Goal: Book appointment/travel/reservation

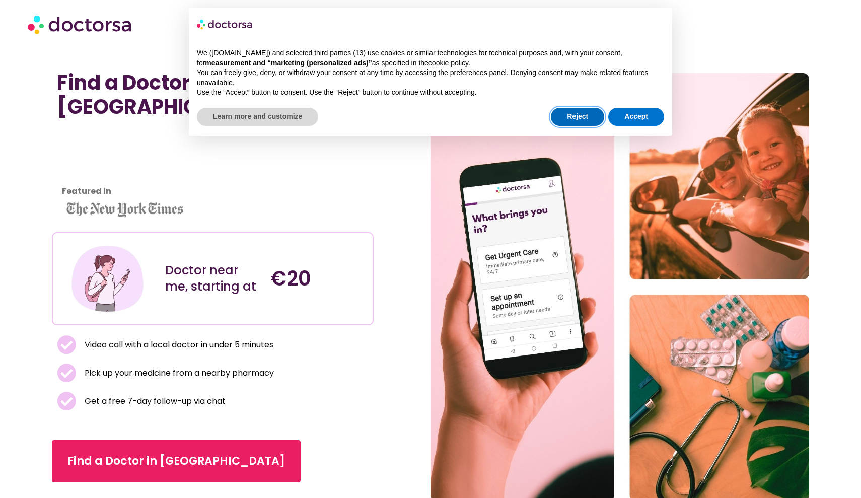
click at [579, 117] on button "Reject" at bounding box center [577, 117] width 53 height 18
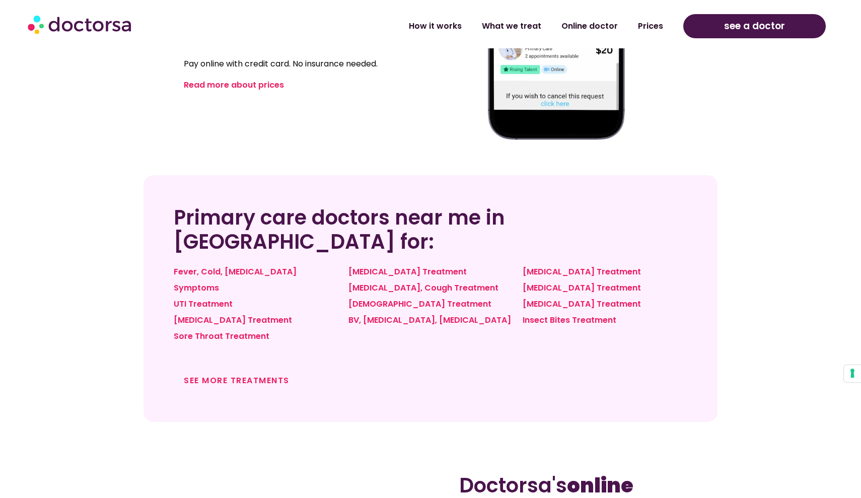
scroll to position [698, 0]
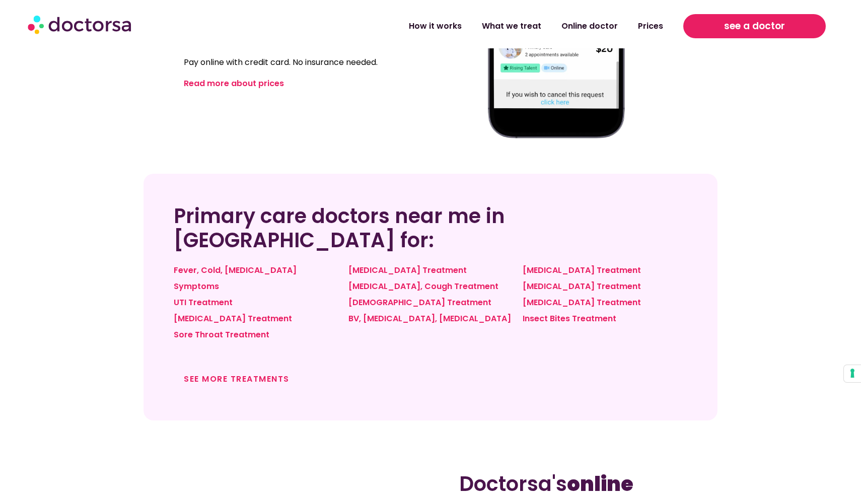
click at [737, 30] on span "see a doctor" at bounding box center [754, 26] width 61 height 16
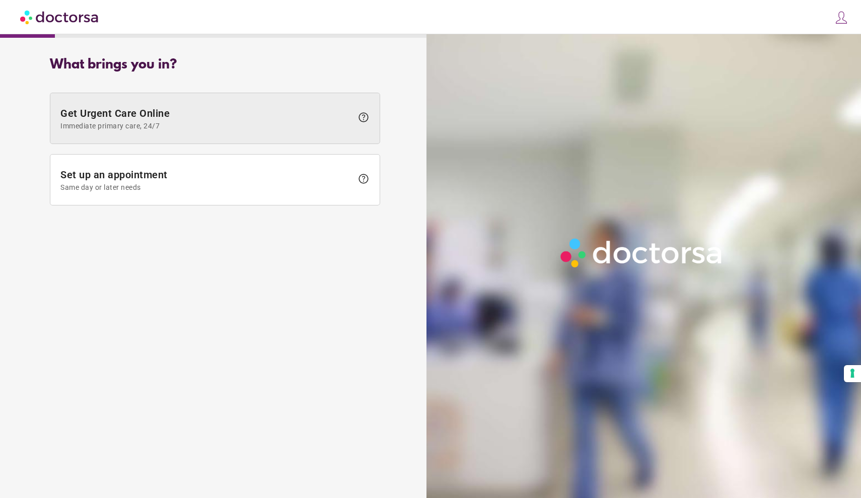
click at [362, 118] on span "help" at bounding box center [363, 117] width 12 height 12
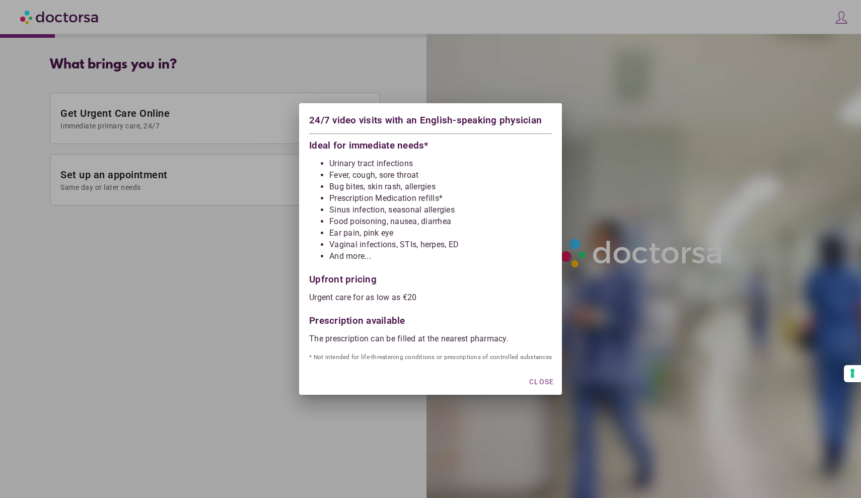
click at [277, 284] on div at bounding box center [430, 249] width 861 height 498
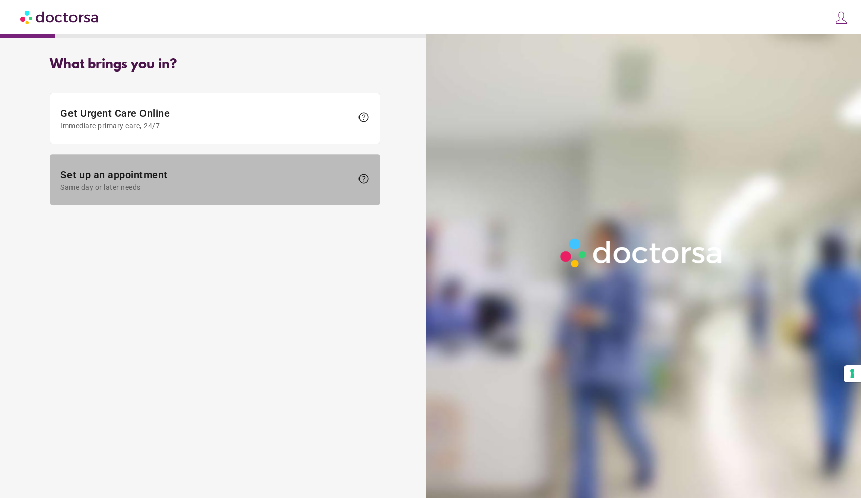
click at [361, 182] on span "help" at bounding box center [363, 179] width 12 height 12
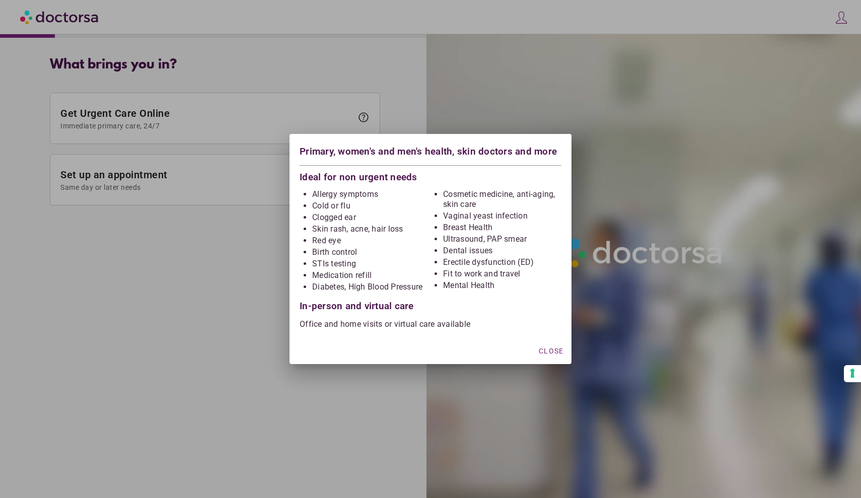
click at [239, 287] on div at bounding box center [430, 249] width 861 height 498
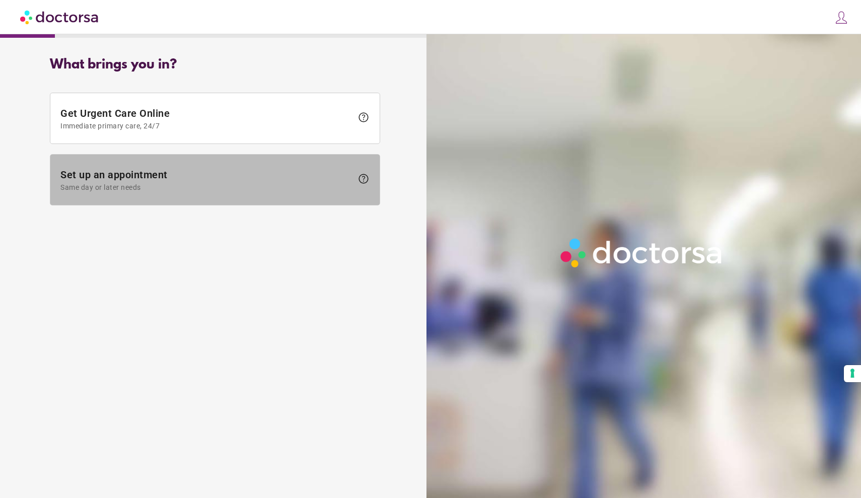
click at [309, 193] on span at bounding box center [214, 180] width 329 height 50
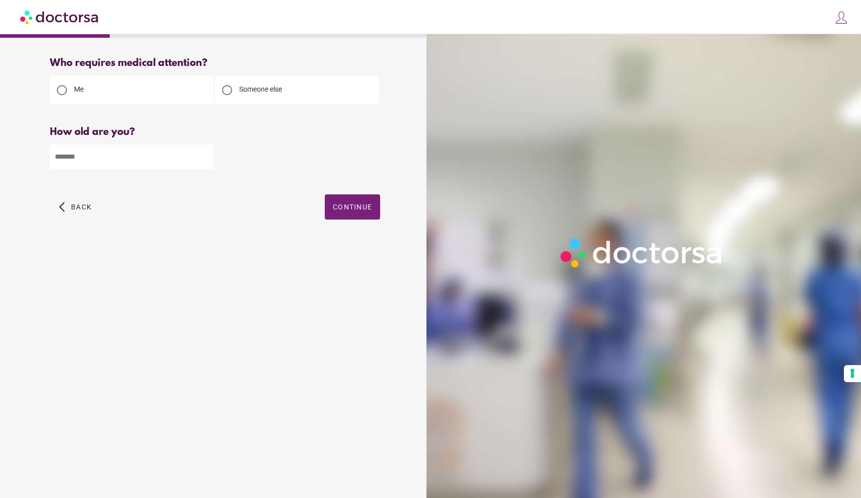
click at [209, 163] on input "number" at bounding box center [132, 157] width 164 height 25
type input "**"
click at [363, 213] on span "button" at bounding box center [352, 206] width 55 height 25
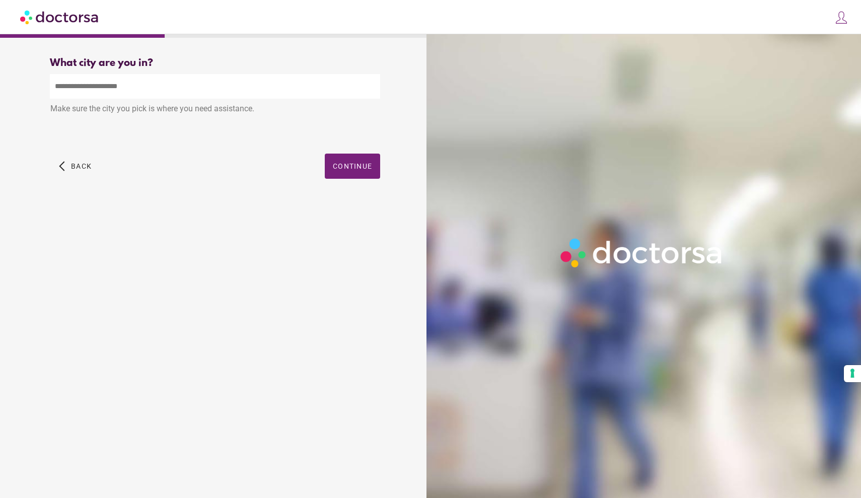
click at [251, 81] on input "text" at bounding box center [215, 86] width 330 height 25
type input "*"
drag, startPoint x: 251, startPoint y: 81, endPoint x: 134, endPoint y: 118, distance: 122.6
click at [134, 118] on div "Make sure the city you pick is where you need assistance." at bounding box center [215, 110] width 330 height 22
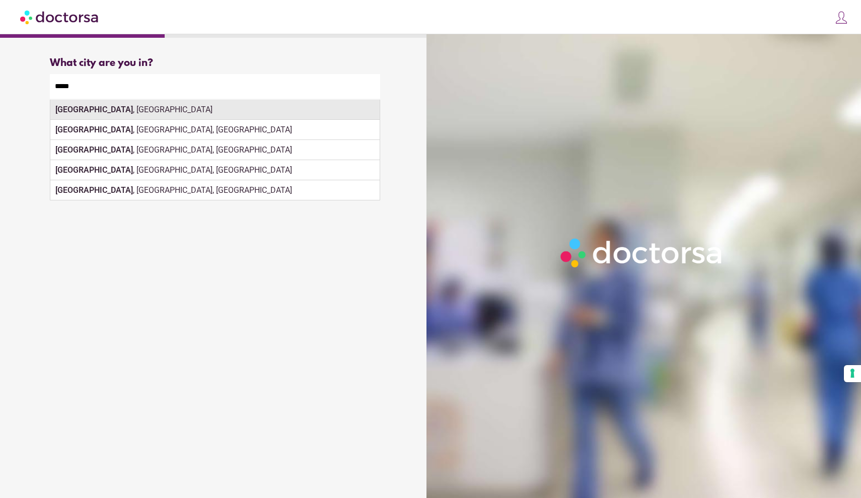
click at [113, 105] on div "[GEOGRAPHIC_DATA] , [GEOGRAPHIC_DATA]" at bounding box center [214, 110] width 329 height 20
type input "**********"
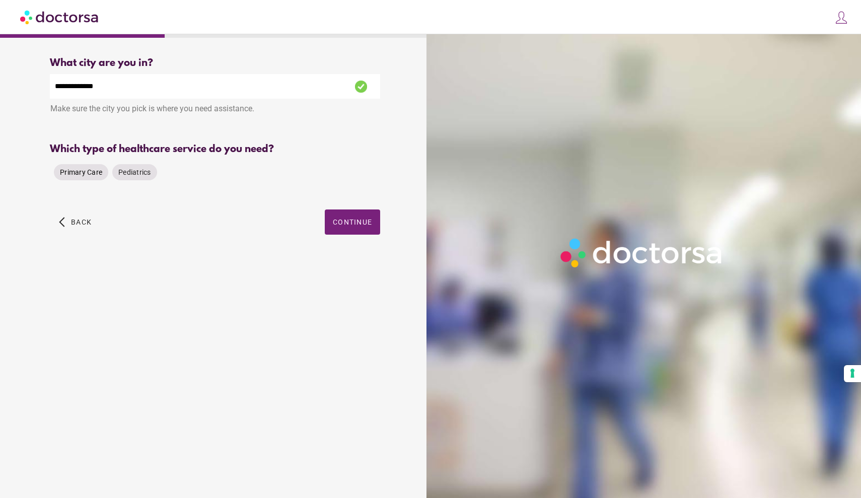
click at [98, 169] on span "Primary Care" at bounding box center [81, 172] width 42 height 8
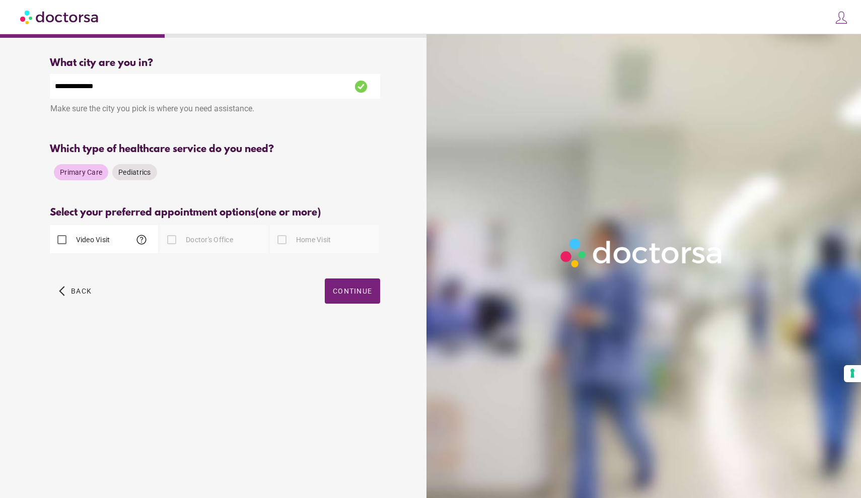
click at [78, 241] on label "Video Visit" at bounding box center [92, 240] width 36 height 10
click at [345, 294] on span "Continue" at bounding box center [352, 291] width 39 height 8
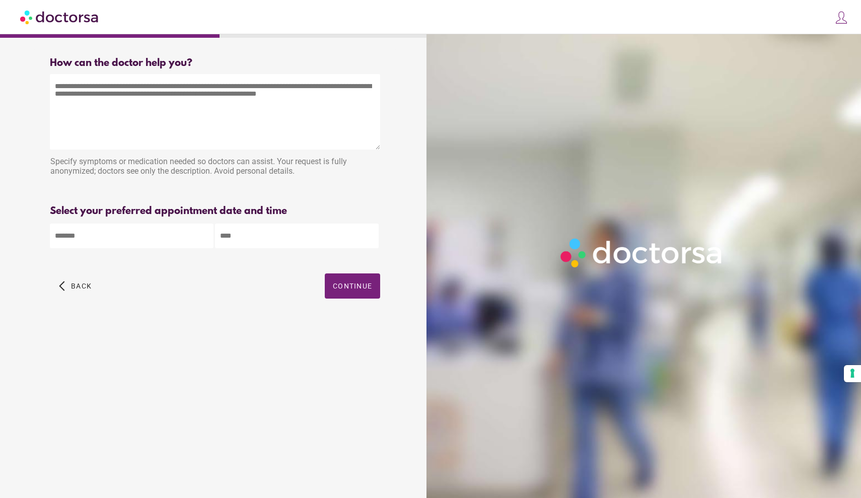
click at [201, 89] on textarea at bounding box center [215, 112] width 330 height 76
type textarea "**********"
click at [212, 191] on div "Please briefly describe your medical need. More information helps the doctor un…" at bounding box center [215, 189] width 330 height 17
click at [158, 237] on body "**********" at bounding box center [430, 249] width 861 height 498
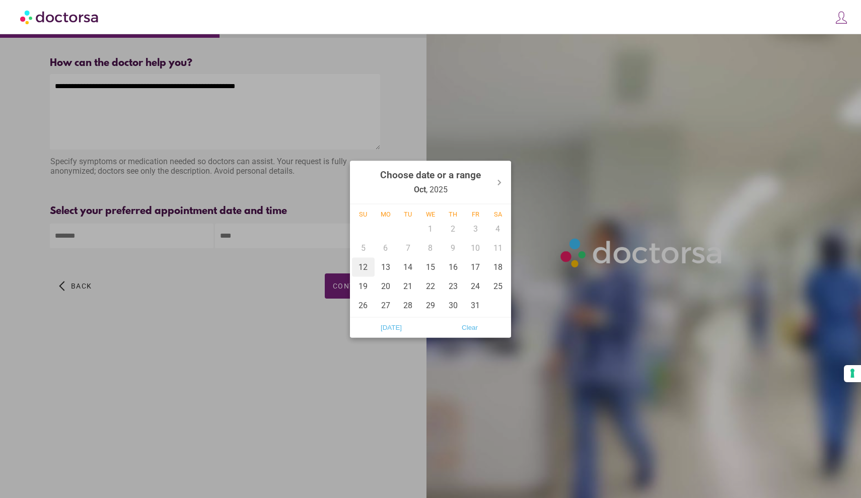
click at [360, 266] on div "12" at bounding box center [363, 266] width 23 height 19
type input "******"
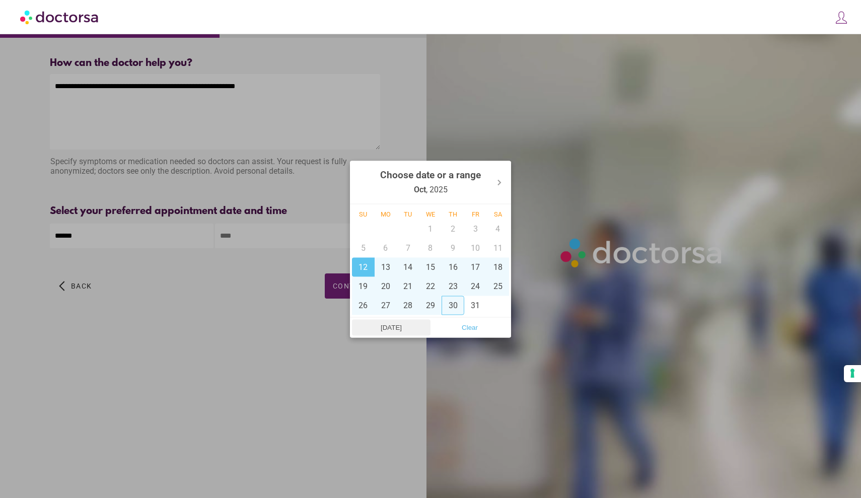
click at [397, 328] on span "Today" at bounding box center [391, 327] width 73 height 15
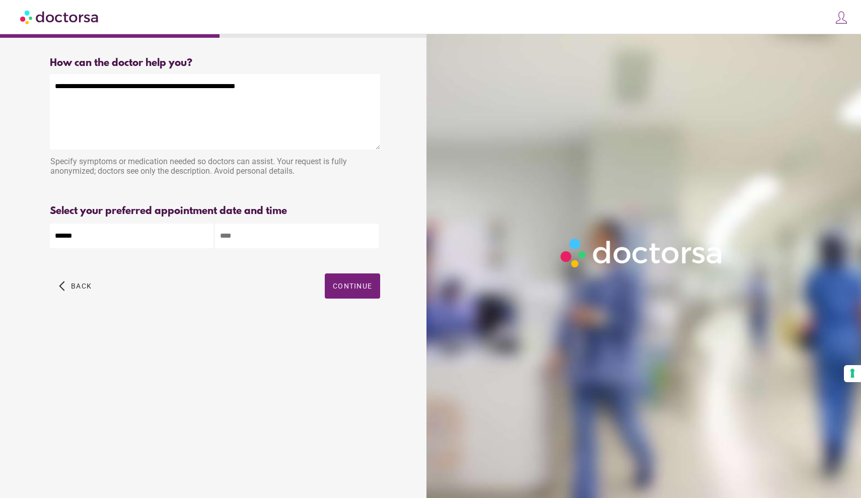
click at [279, 240] on input "text" at bounding box center [297, 236] width 164 height 25
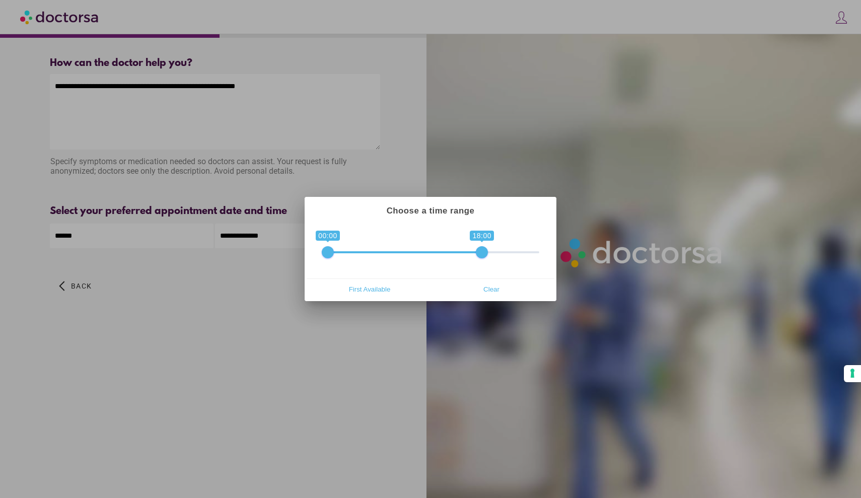
drag, startPoint x: 533, startPoint y: 250, endPoint x: 473, endPoint y: 254, distance: 60.1
click at [476, 254] on span at bounding box center [482, 252] width 12 height 12
click at [326, 245] on span "0 1 00:00 17:00 00:00 — 17:00" at bounding box center [431, 245] width 218 height 25
click at [363, 284] on span "First Available" at bounding box center [370, 288] width 116 height 15
type input "**********"
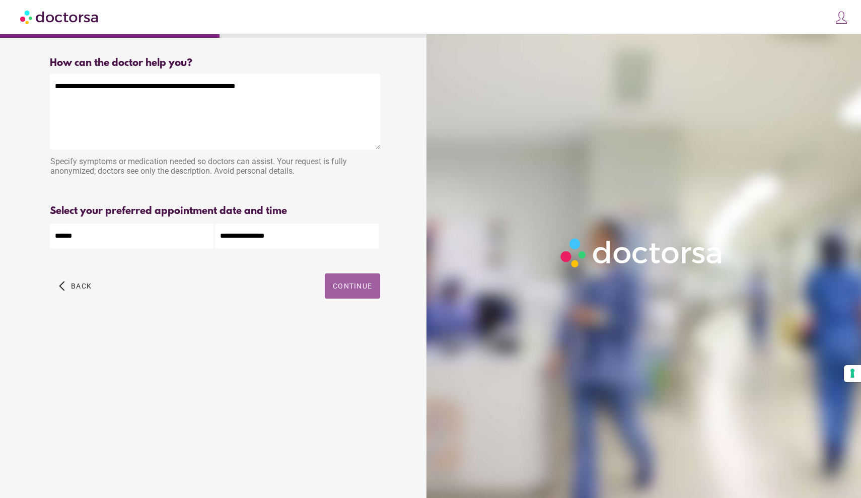
click at [344, 291] on span "button" at bounding box center [352, 285] width 55 height 25
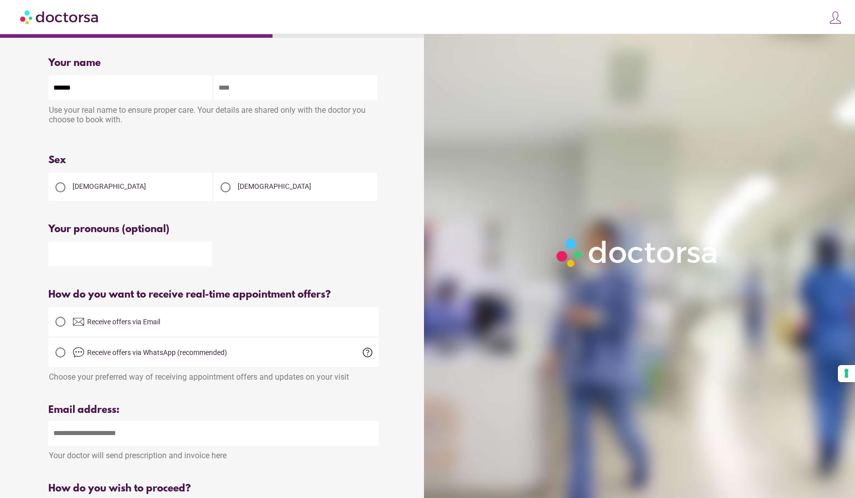
type input "******"
type input "*****"
click at [157, 180] on div "[DEMOGRAPHIC_DATA]" at bounding box center [130, 187] width 164 height 28
click at [78, 199] on div "[DEMOGRAPHIC_DATA]" at bounding box center [130, 187] width 164 height 28
click at [60, 189] on div at bounding box center [60, 187] width 10 height 10
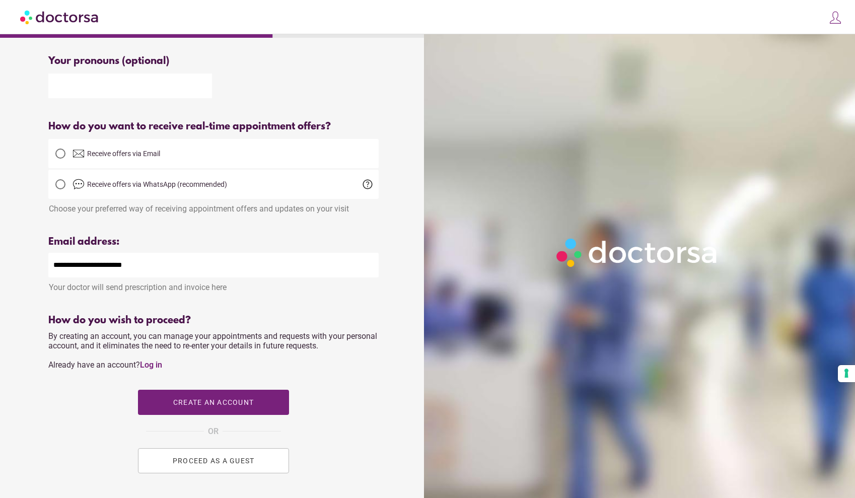
scroll to position [164, 0]
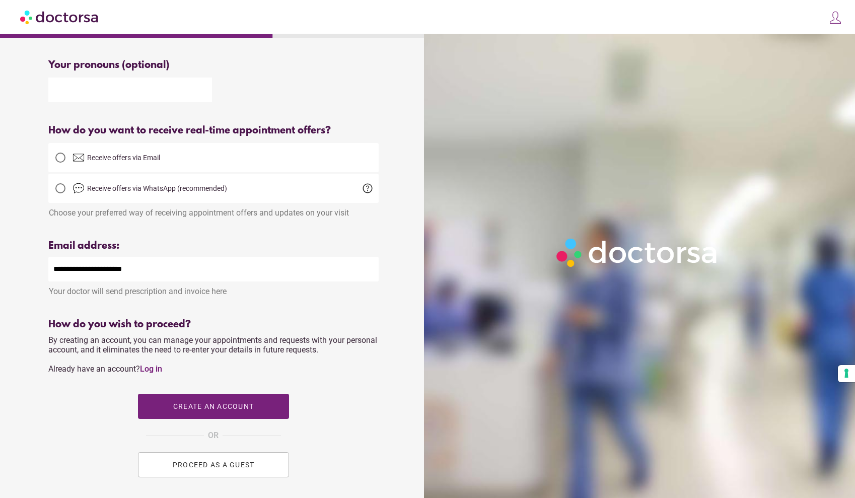
type input "**********"
click at [371, 191] on span "help" at bounding box center [368, 188] width 12 height 12
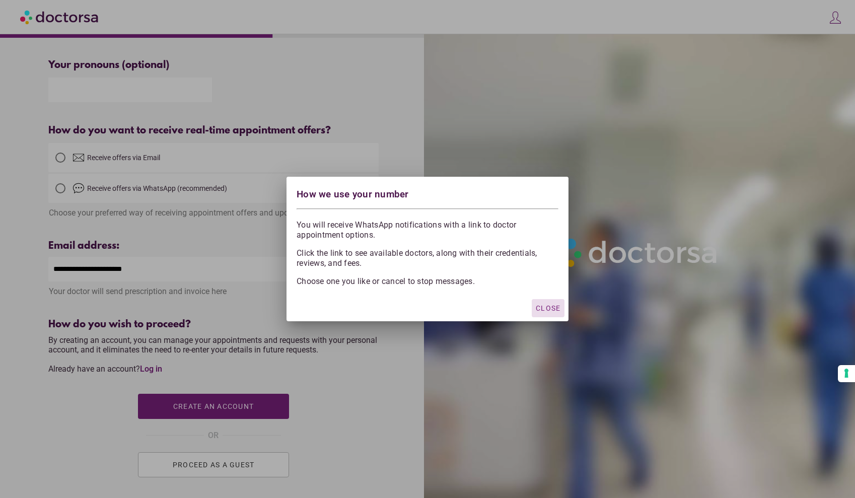
click at [537, 306] on span "Close" at bounding box center [548, 308] width 25 height 8
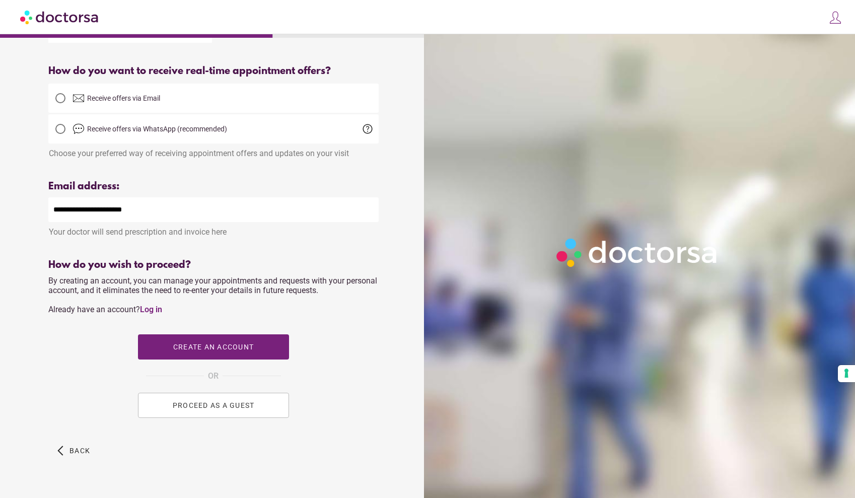
scroll to position [226, 0]
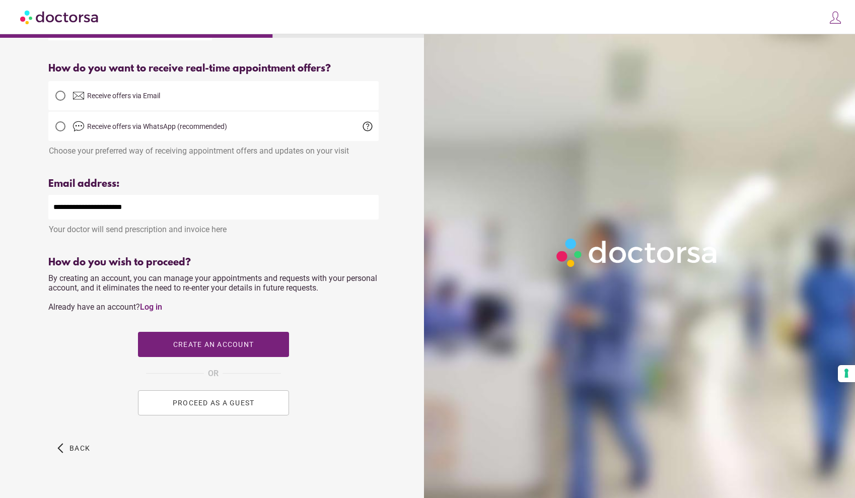
click at [246, 400] on button "PROCEED AS A GUEST" at bounding box center [213, 402] width 151 height 25
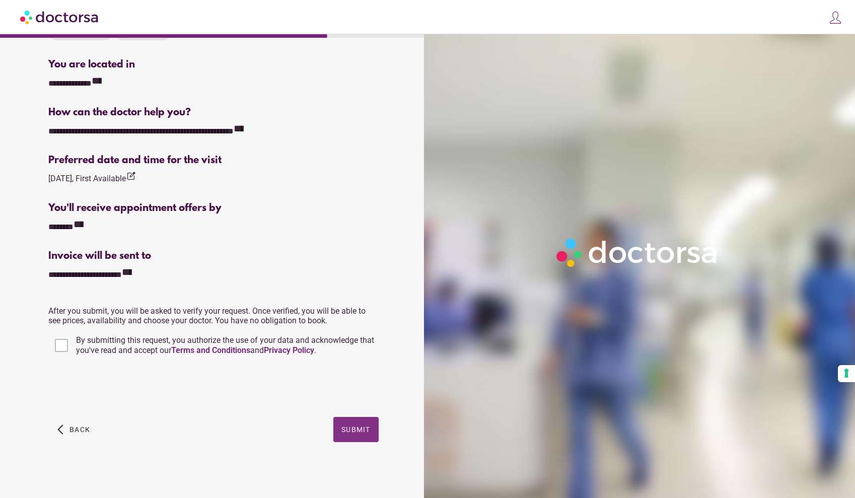
click at [353, 426] on span "Submit" at bounding box center [355, 429] width 29 height 8
